Goal: Task Accomplishment & Management: Complete application form

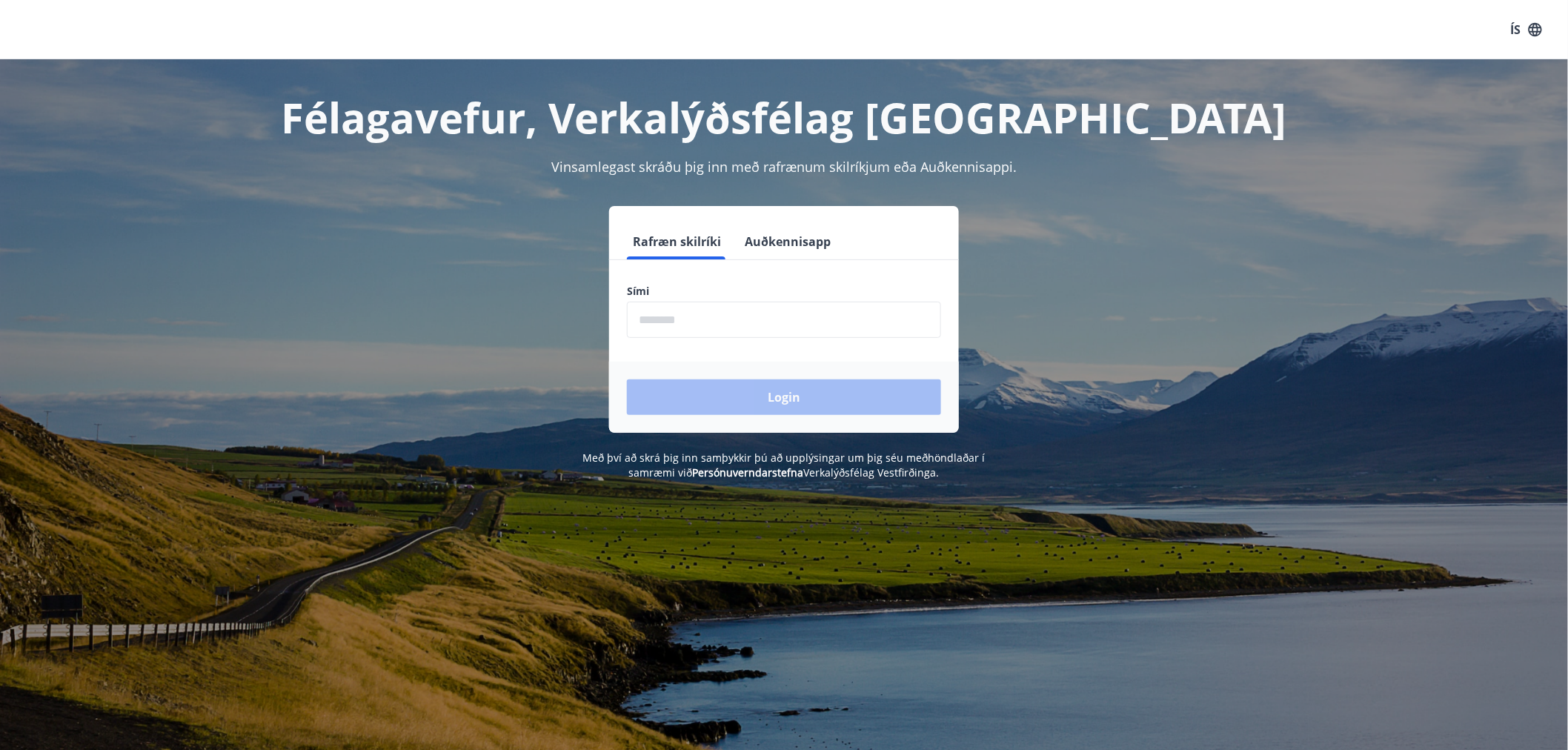
click at [749, 321] on input "phone" at bounding box center [784, 320] width 315 height 36
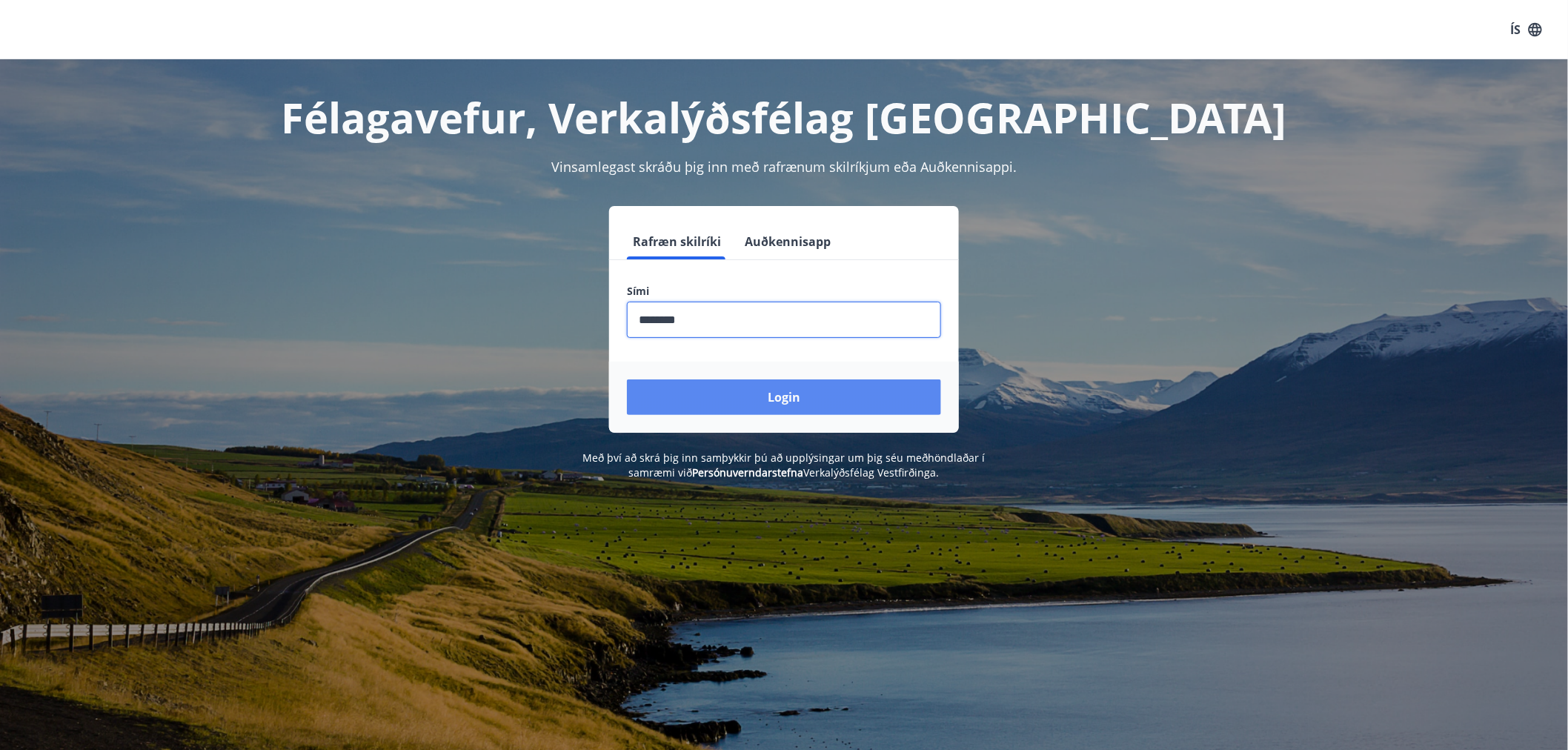
type input "********"
click at [817, 406] on button "Login" at bounding box center [784, 397] width 315 height 35
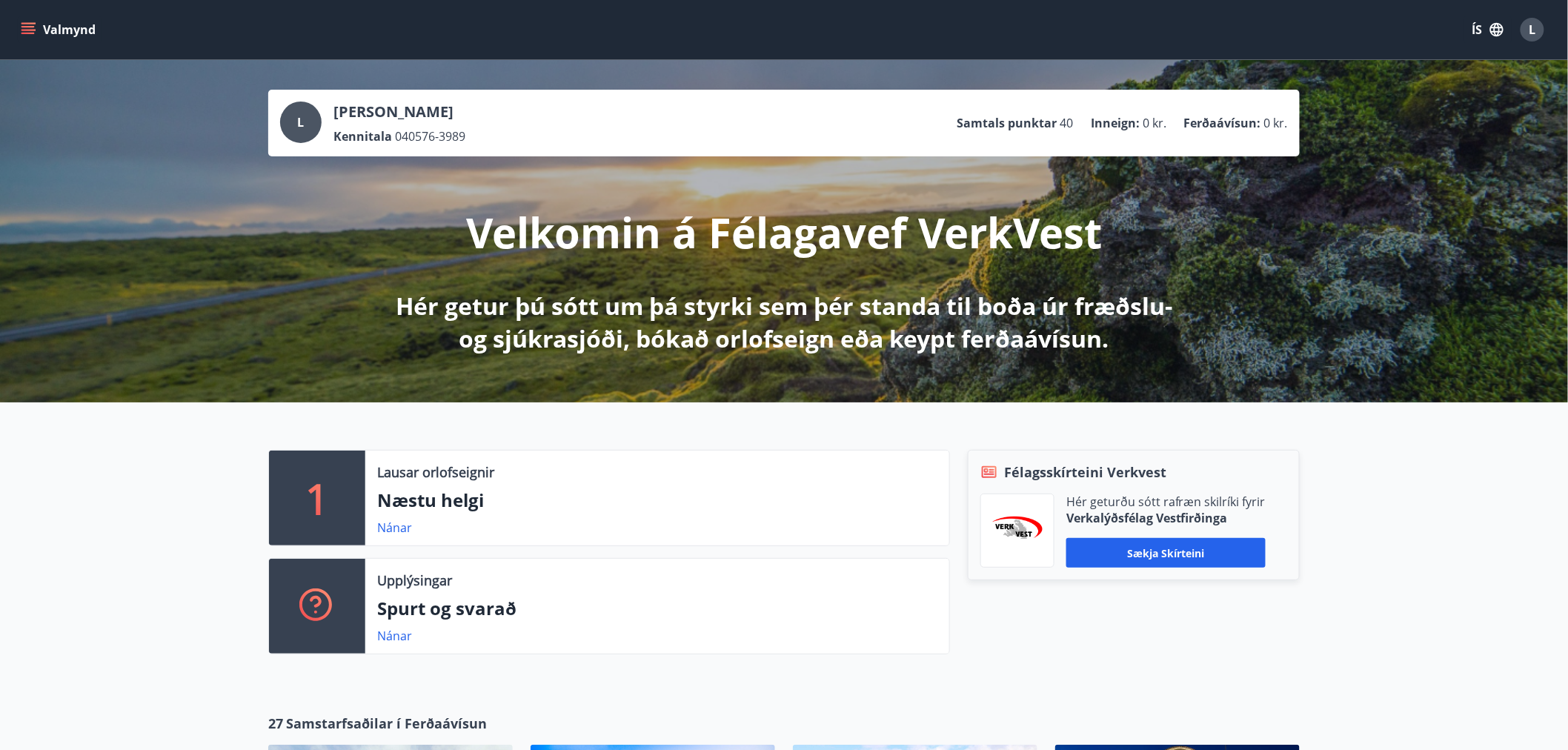
click at [31, 26] on icon "menu" at bounding box center [29, 27] width 13 height 2
click at [1532, 32] on span "L" at bounding box center [1533, 30] width 7 height 16
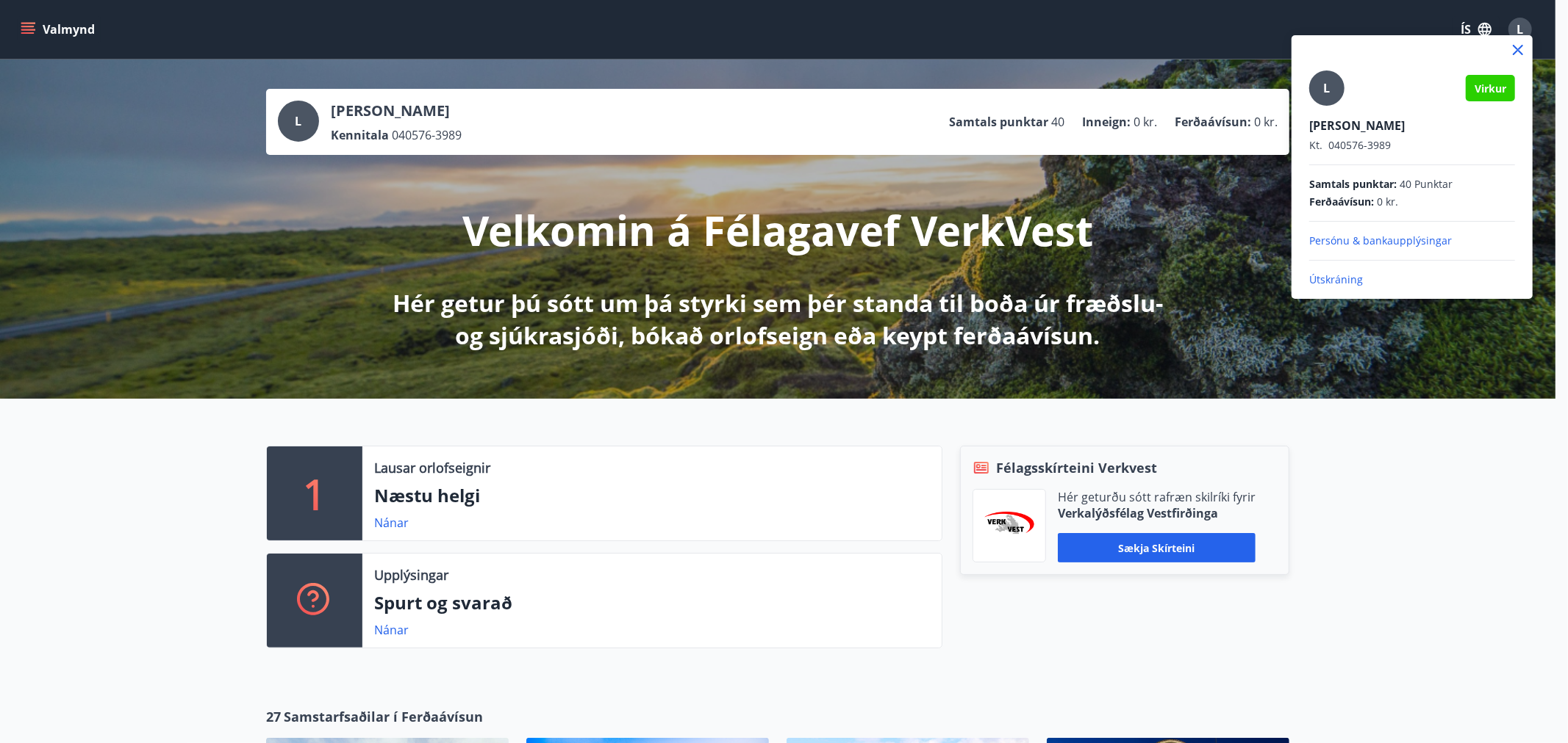
click at [25, 25] on div at bounding box center [784, 372] width 1568 height 743
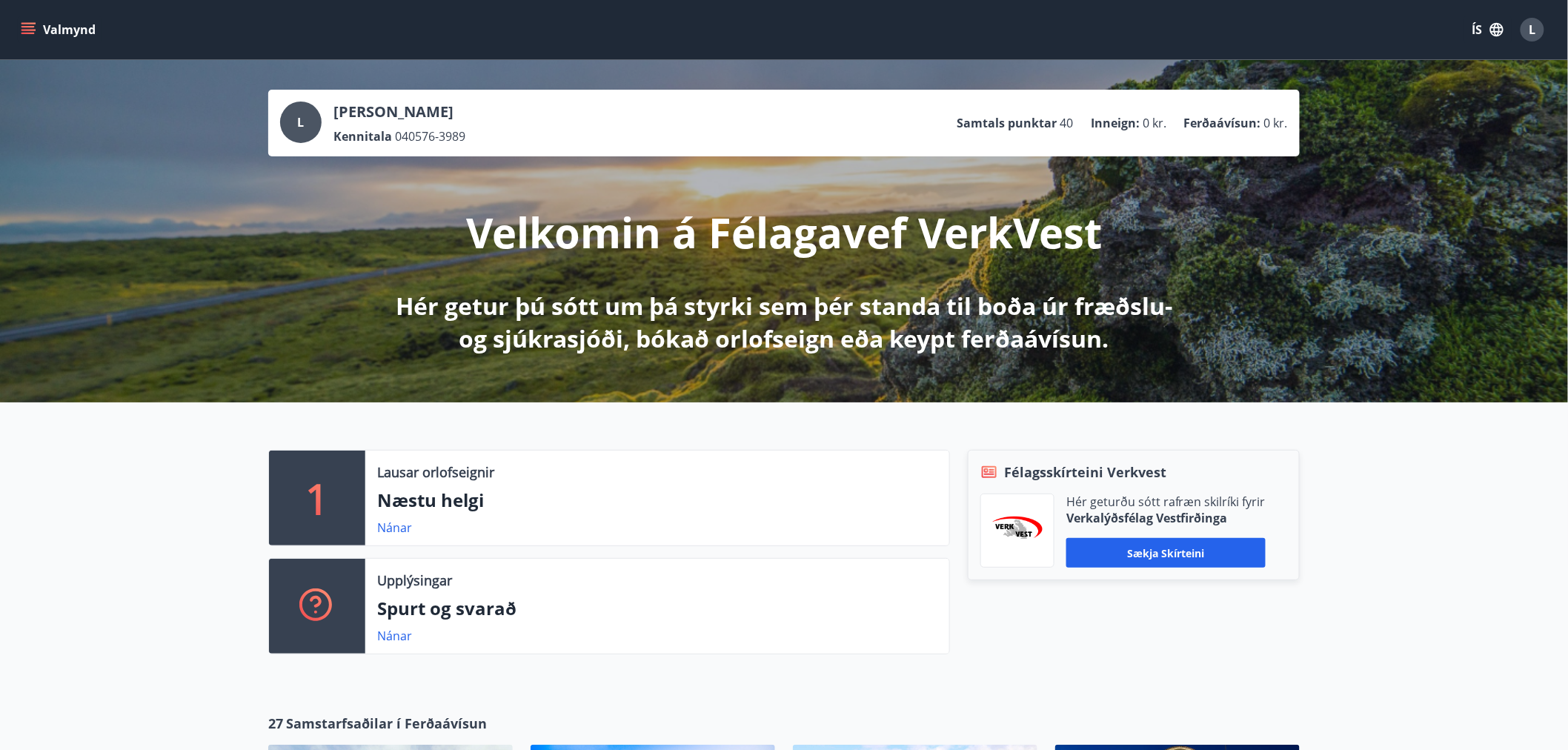
click at [22, 27] on icon "menu" at bounding box center [29, 27] width 13 height 2
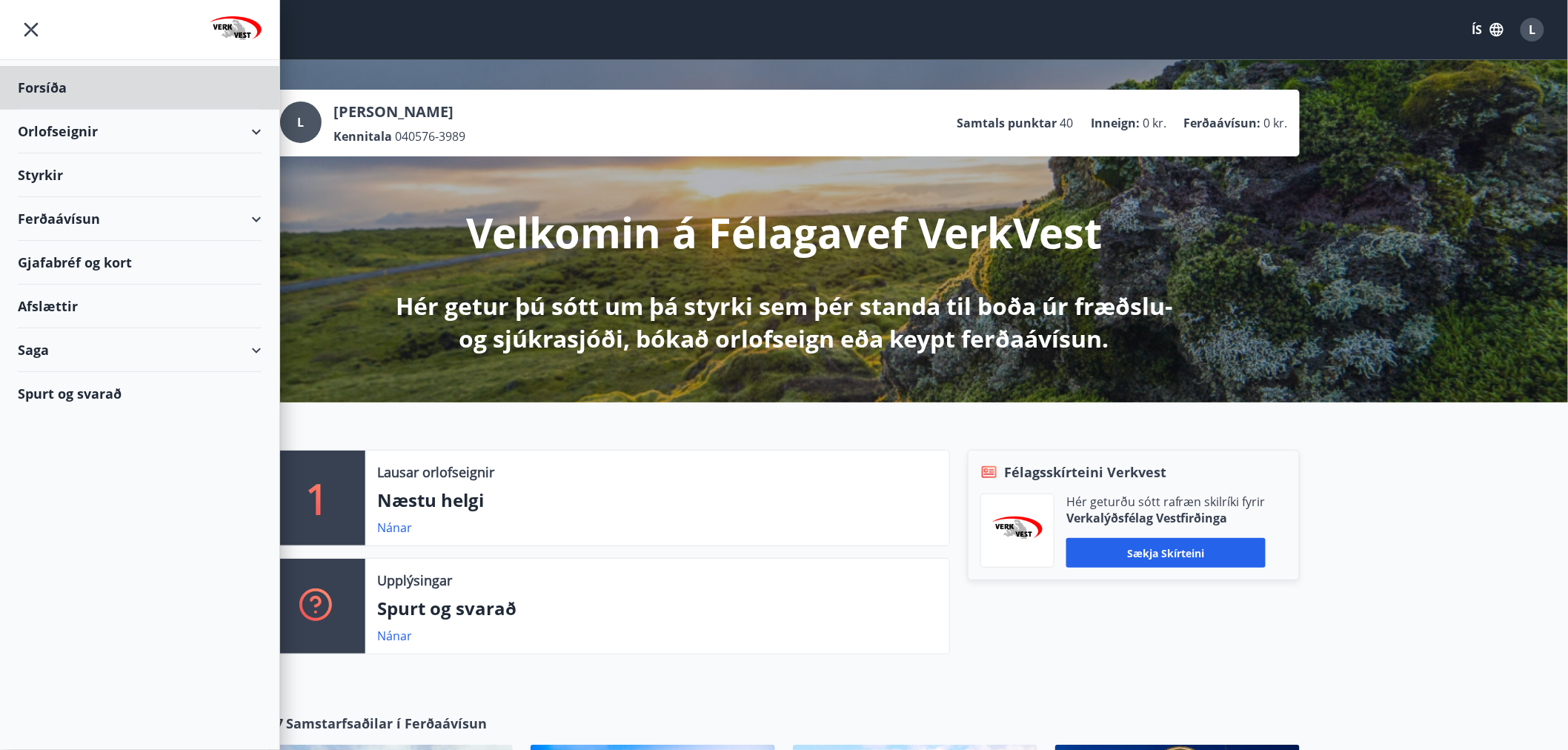
click at [68, 176] on div "Styrkir" at bounding box center [140, 176] width 244 height 44
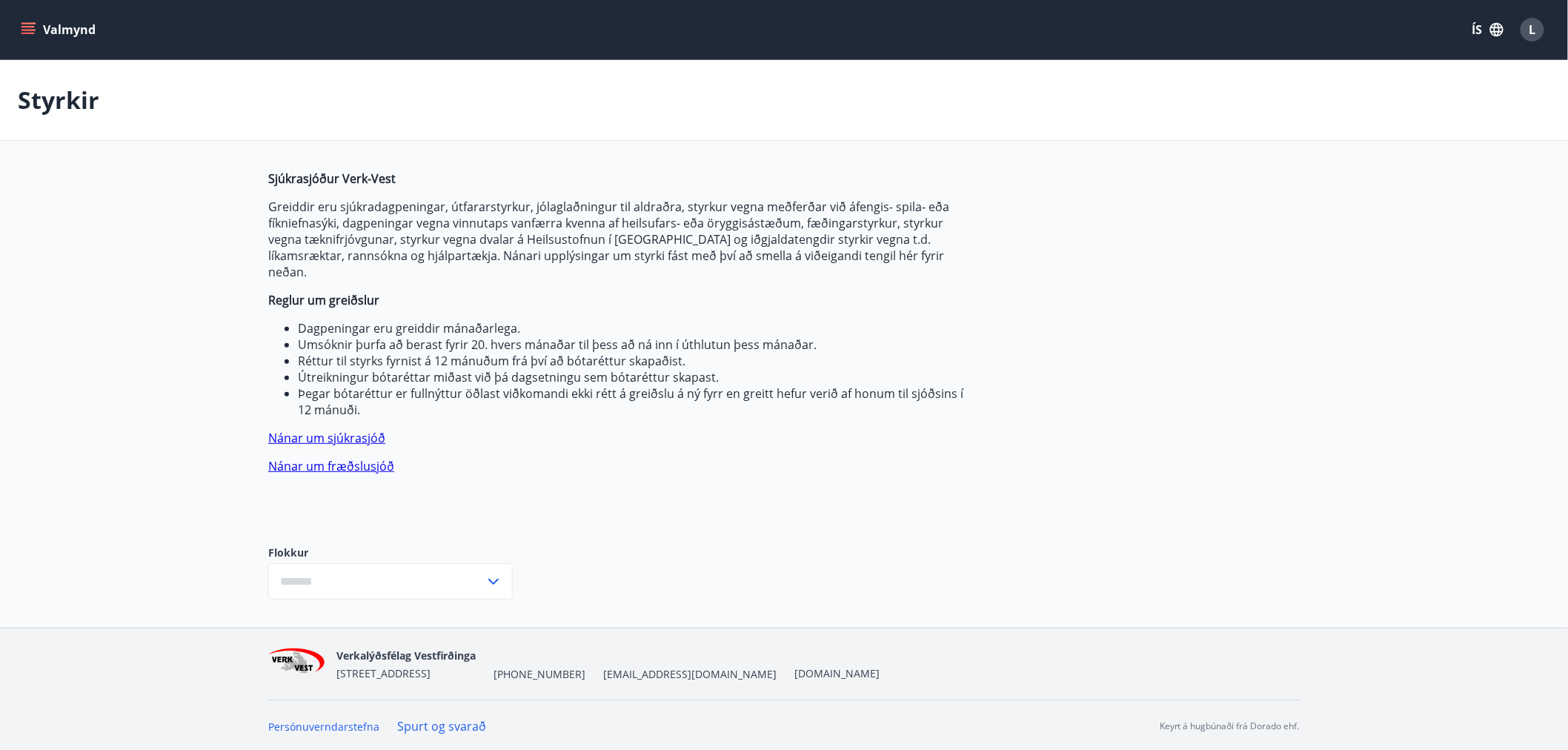
type input "***"
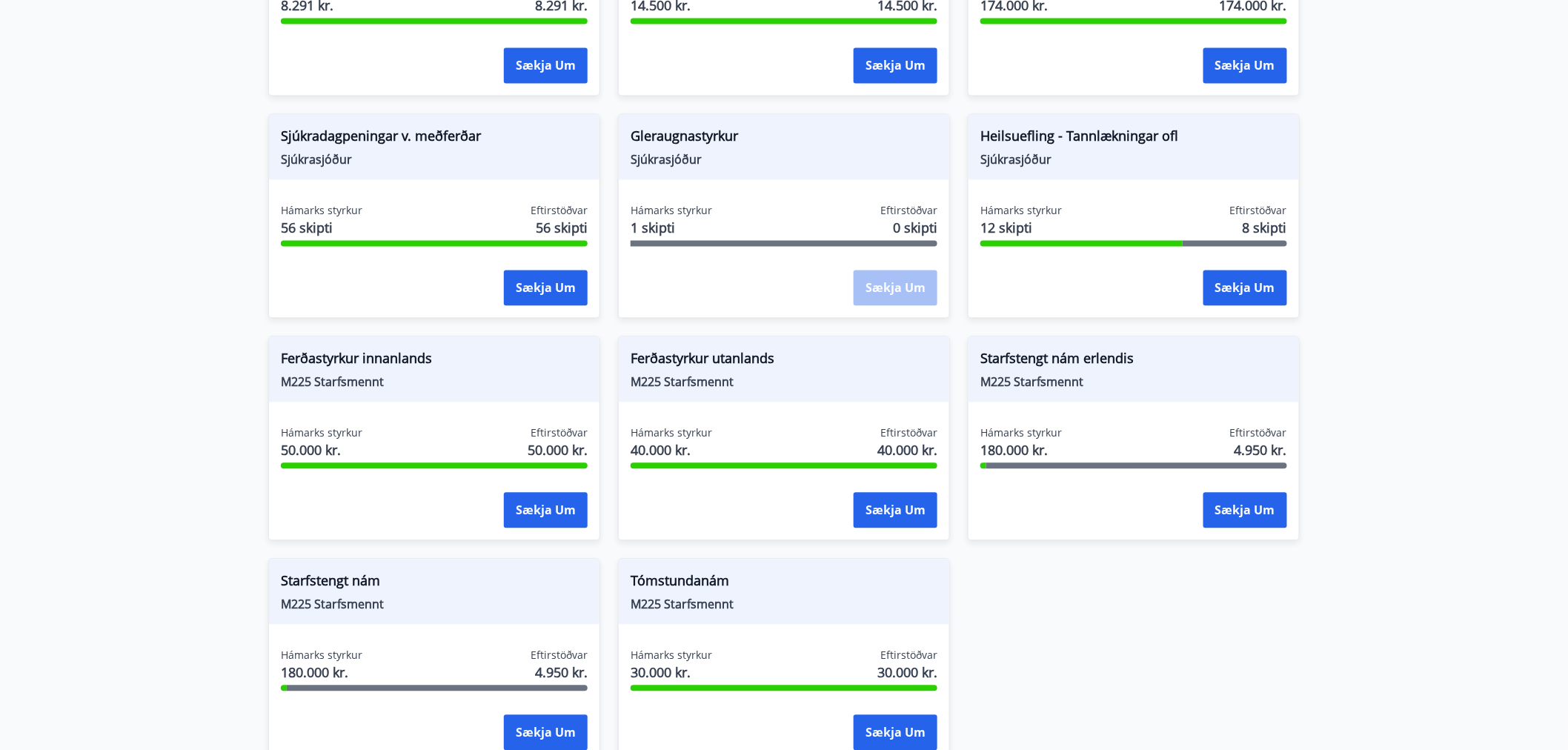
scroll to position [1152, 0]
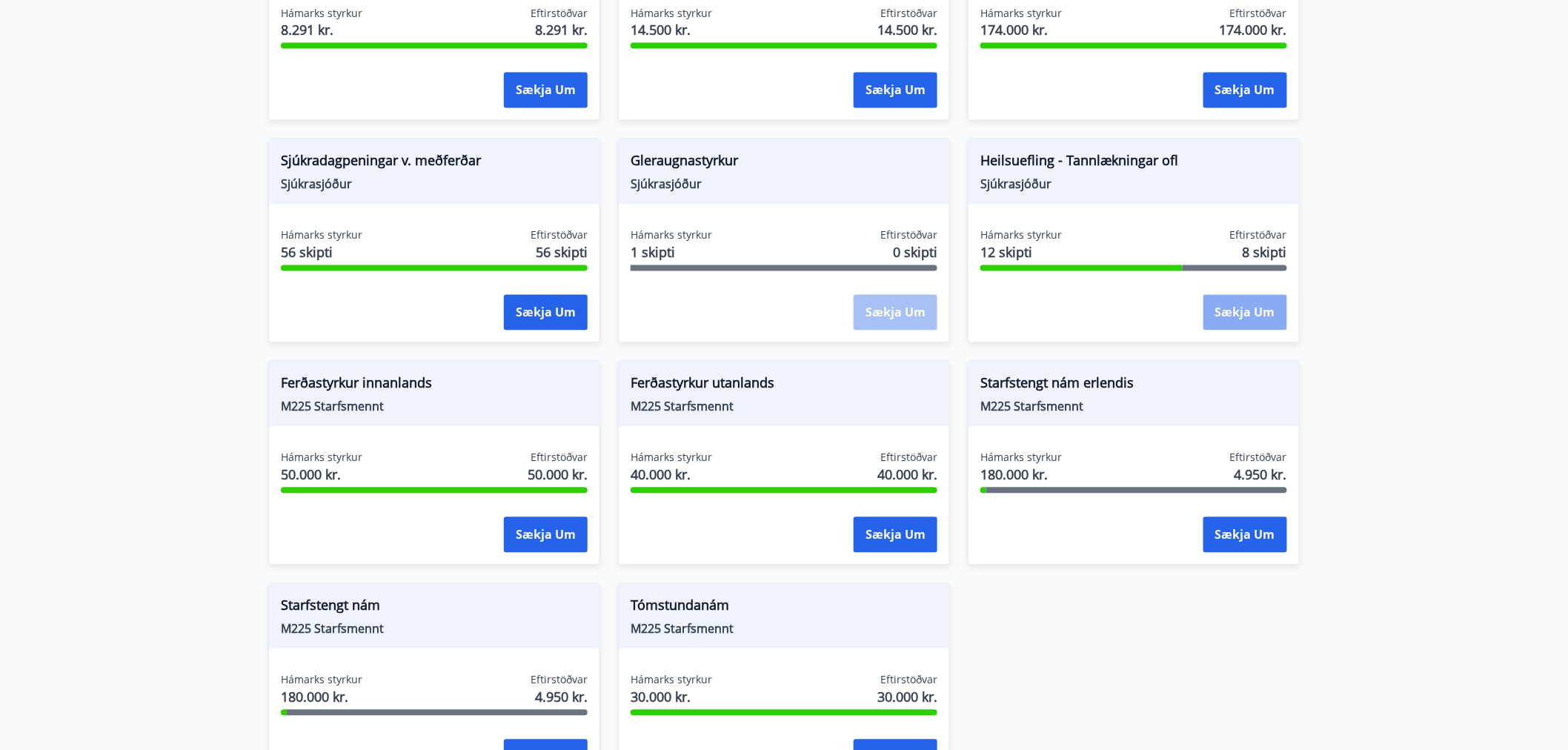
click at [1248, 295] on button "Sækja um" at bounding box center [1246, 312] width 84 height 35
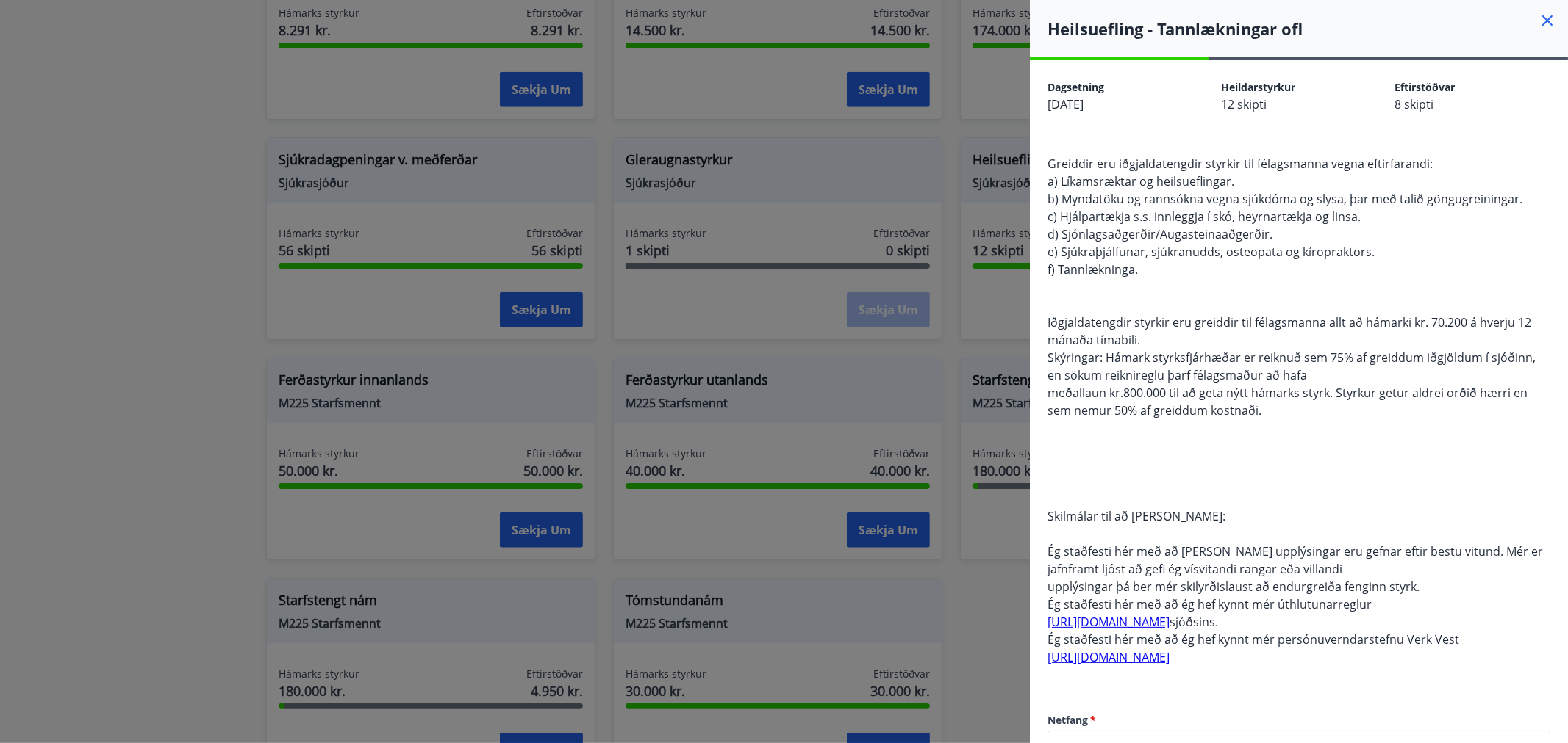
click at [1539, 19] on icon at bounding box center [1547, 20] width 18 height 18
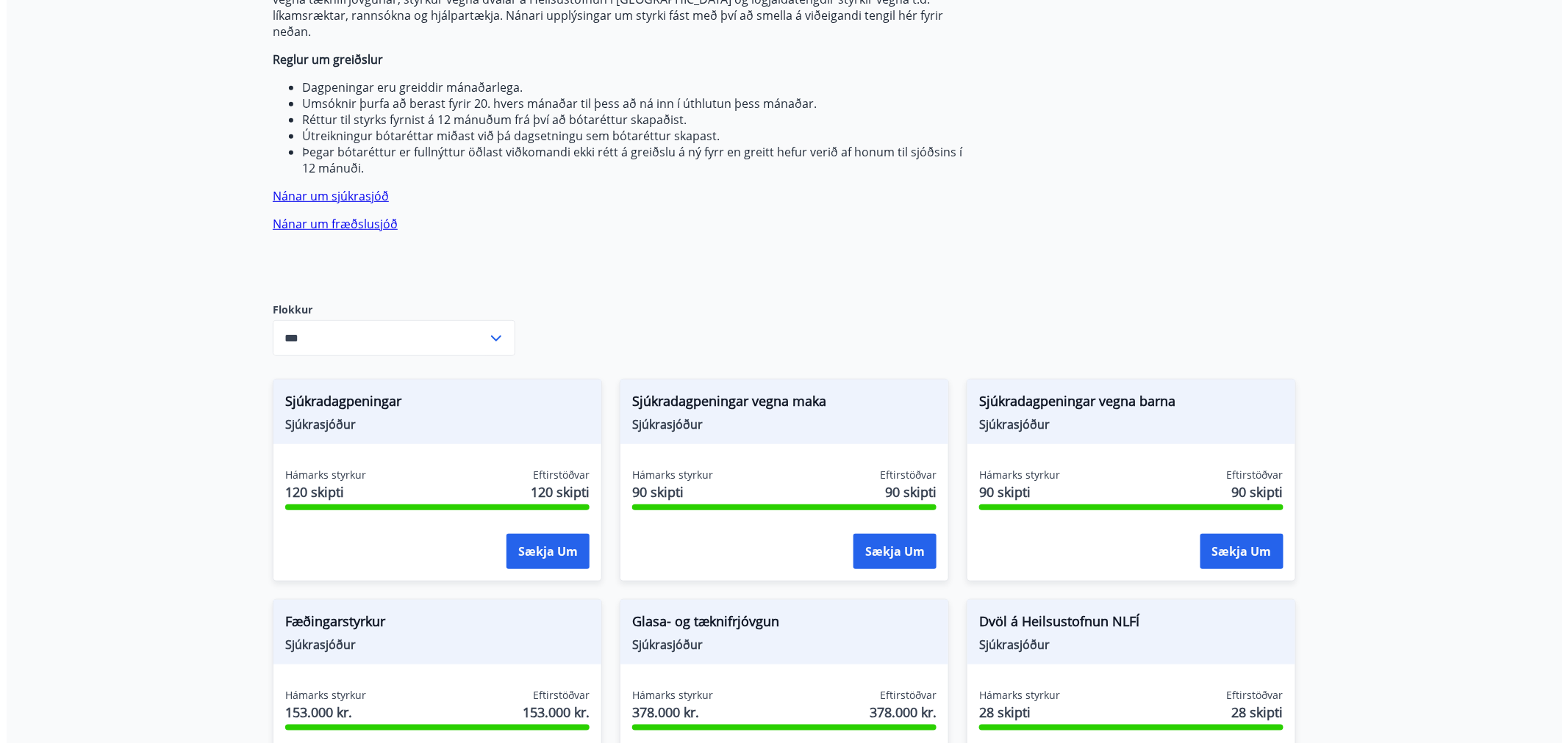
scroll to position [245, 0]
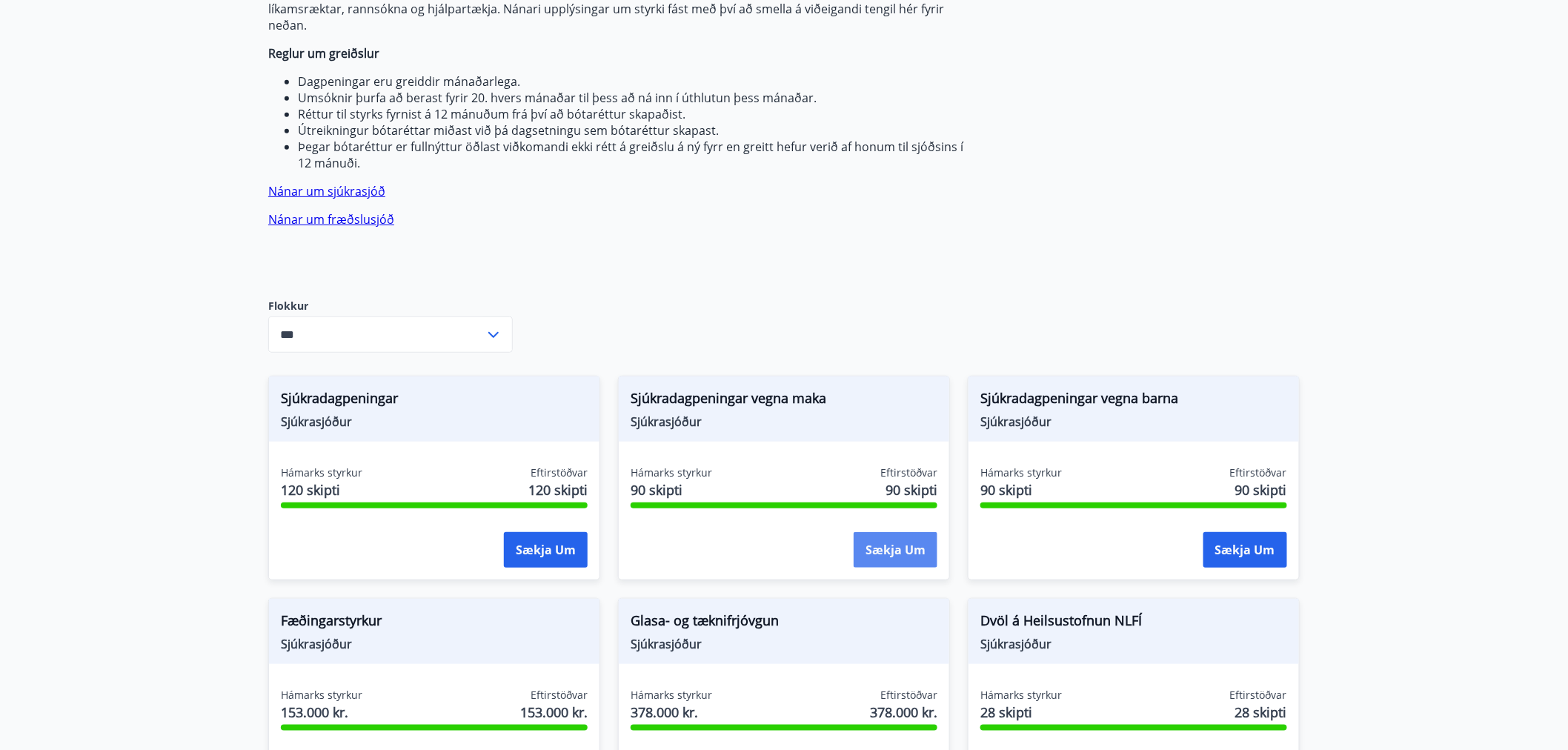
click at [898, 535] on button "Sækja um" at bounding box center [896, 550] width 84 height 35
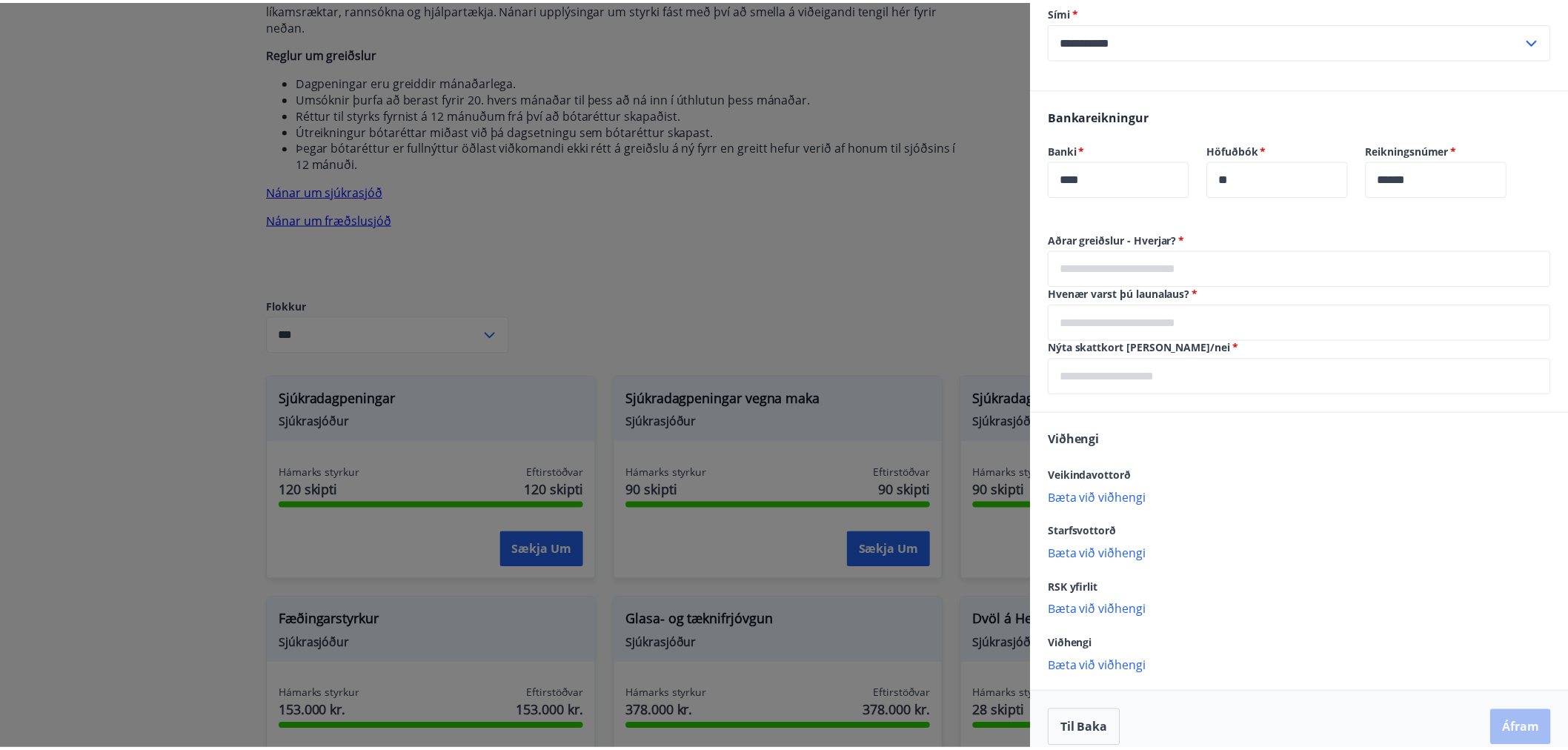
scroll to position [814, 0]
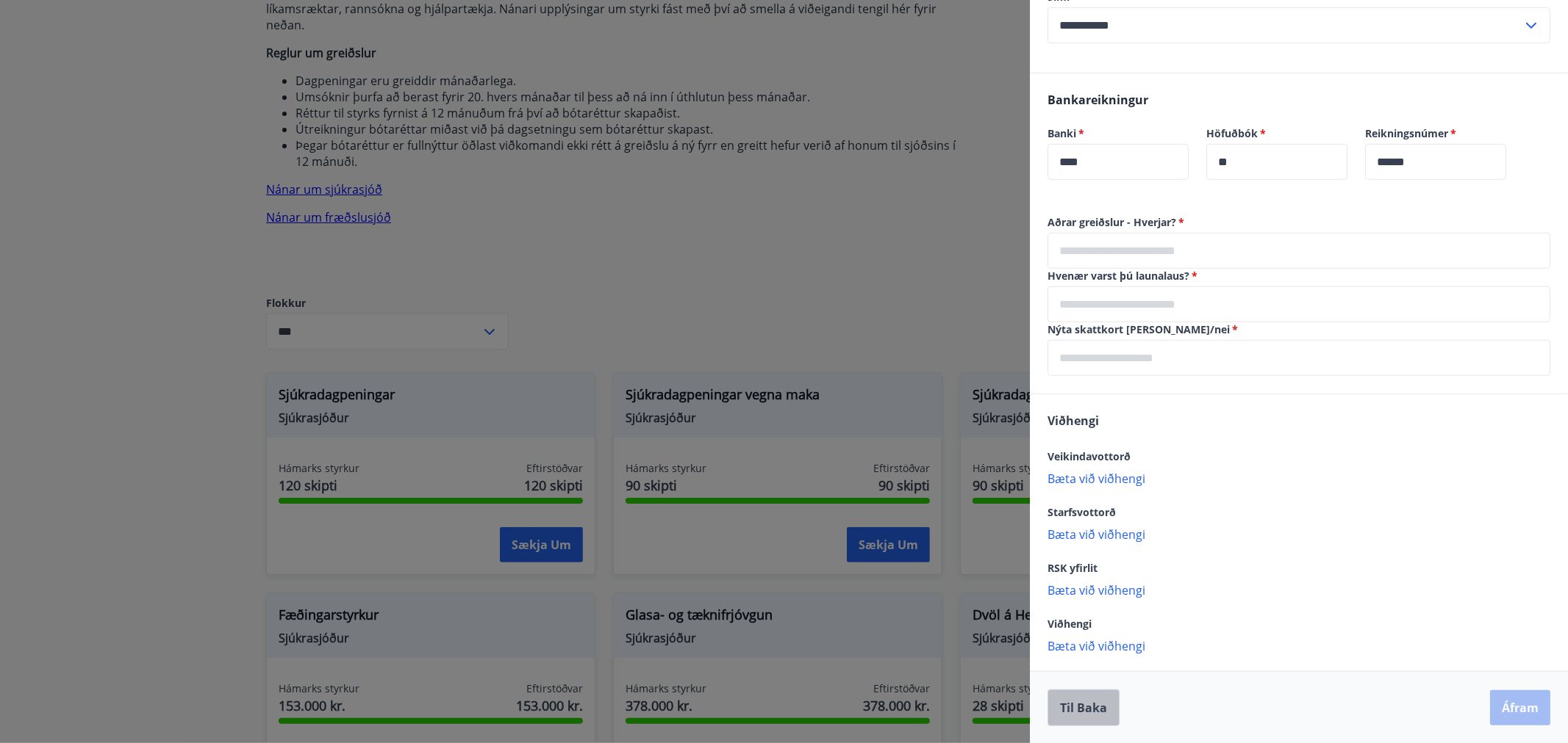
click at [1103, 716] on button "Til baka" at bounding box center [1083, 708] width 72 height 37
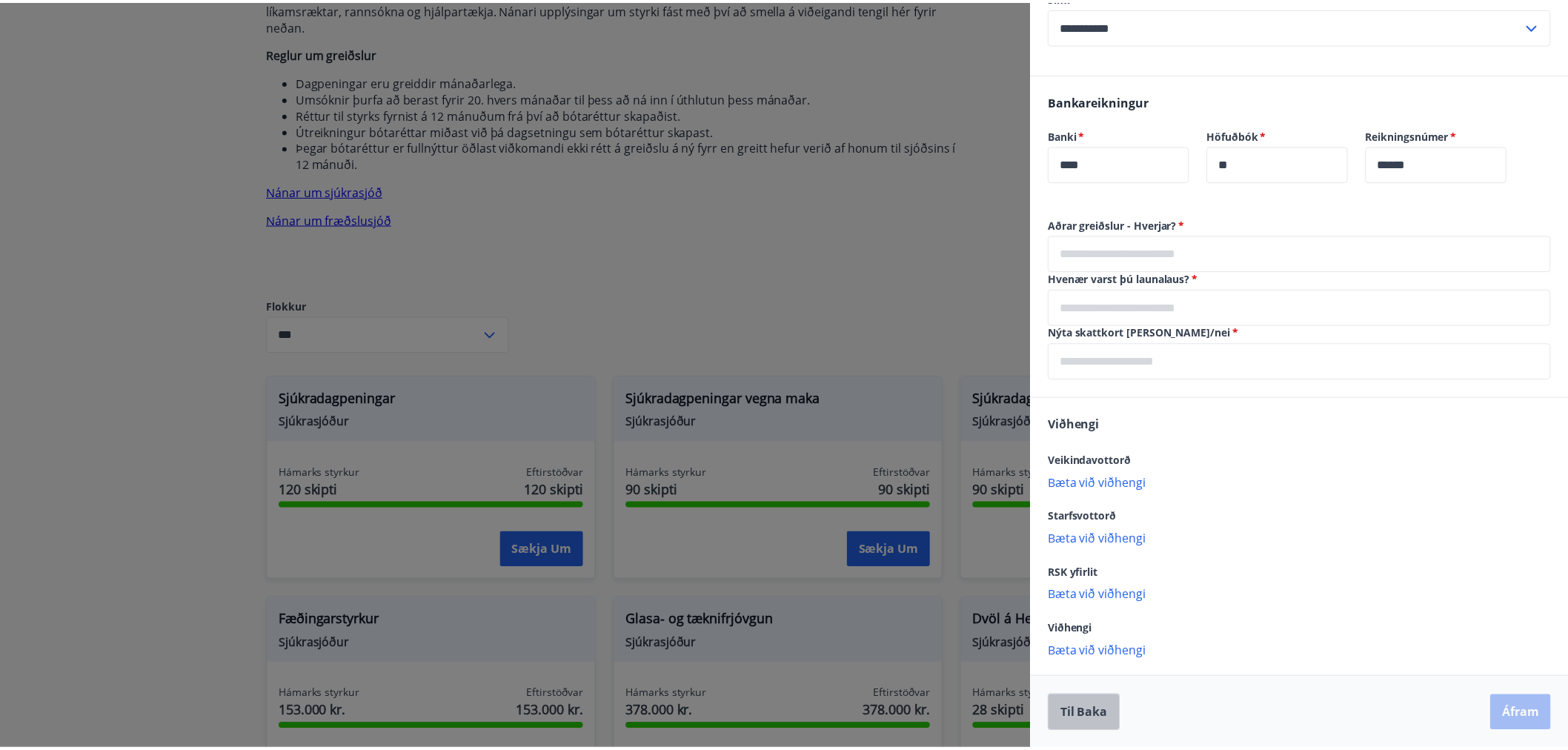
scroll to position [0, 0]
